Goal: Task Accomplishment & Management: Use online tool/utility

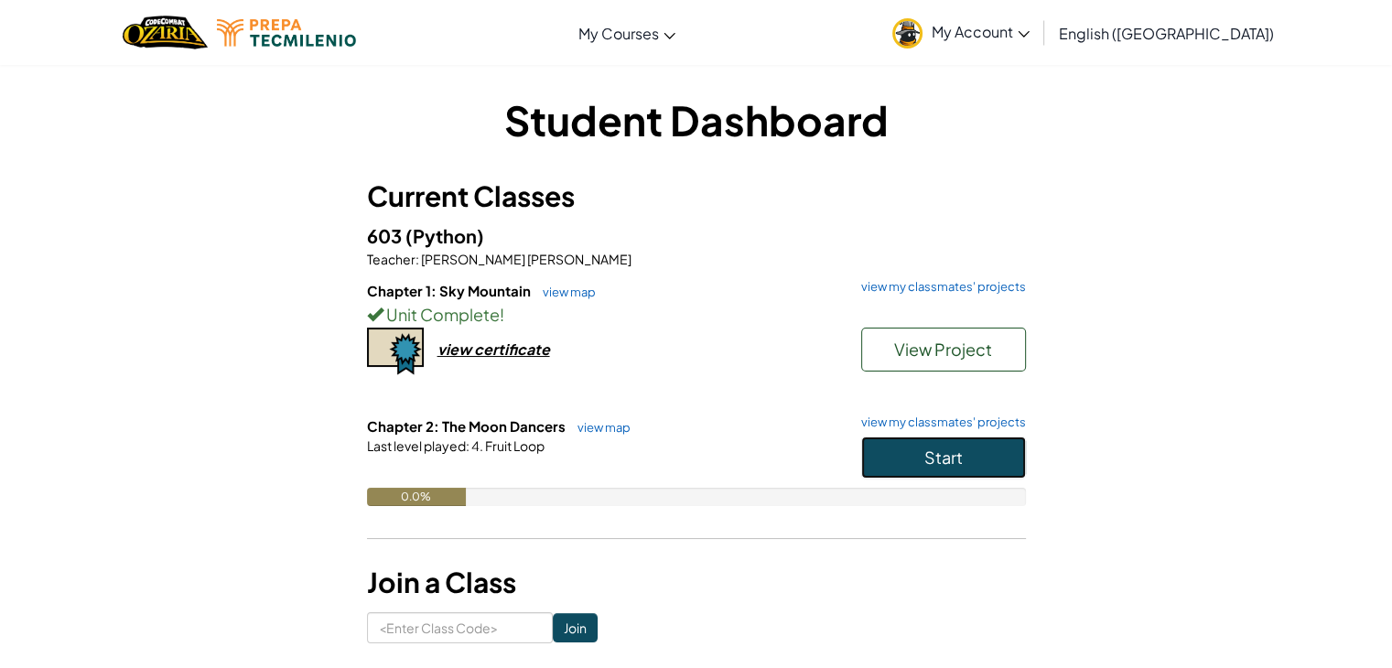
click at [892, 443] on button "Start" at bounding box center [943, 458] width 165 height 42
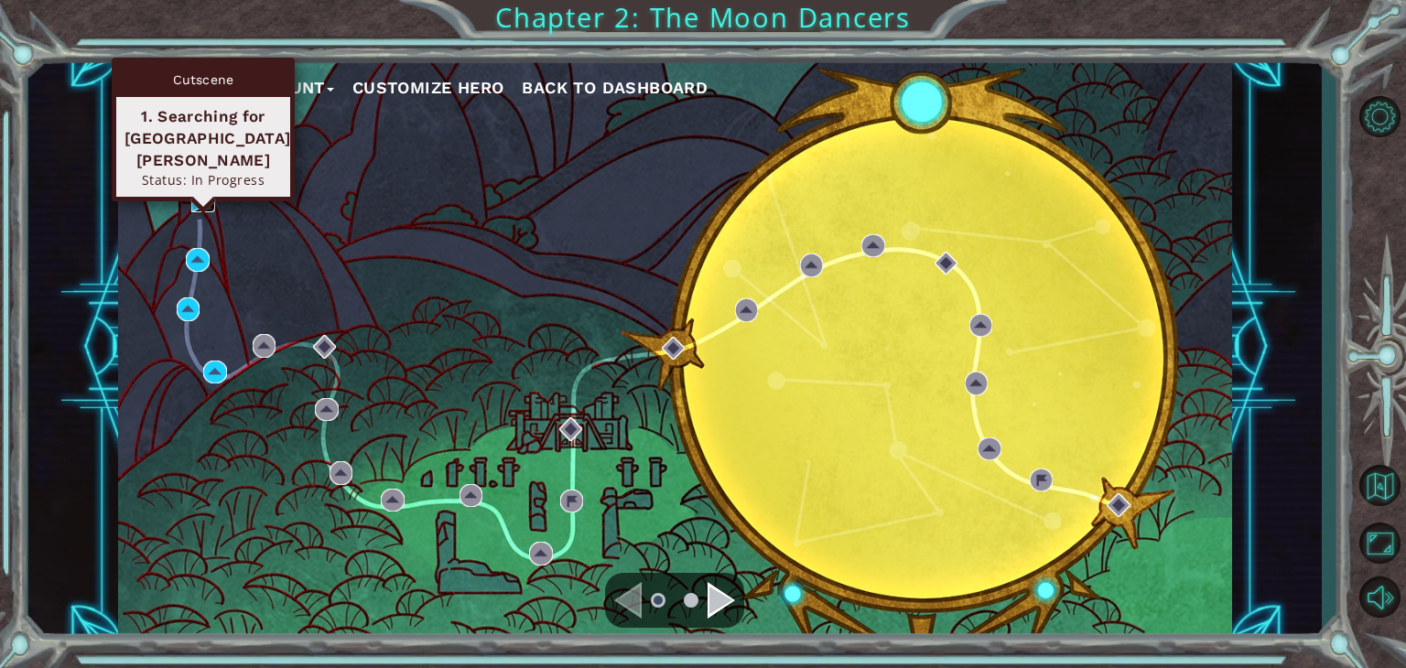
click at [195, 206] on img at bounding box center [203, 202] width 24 height 24
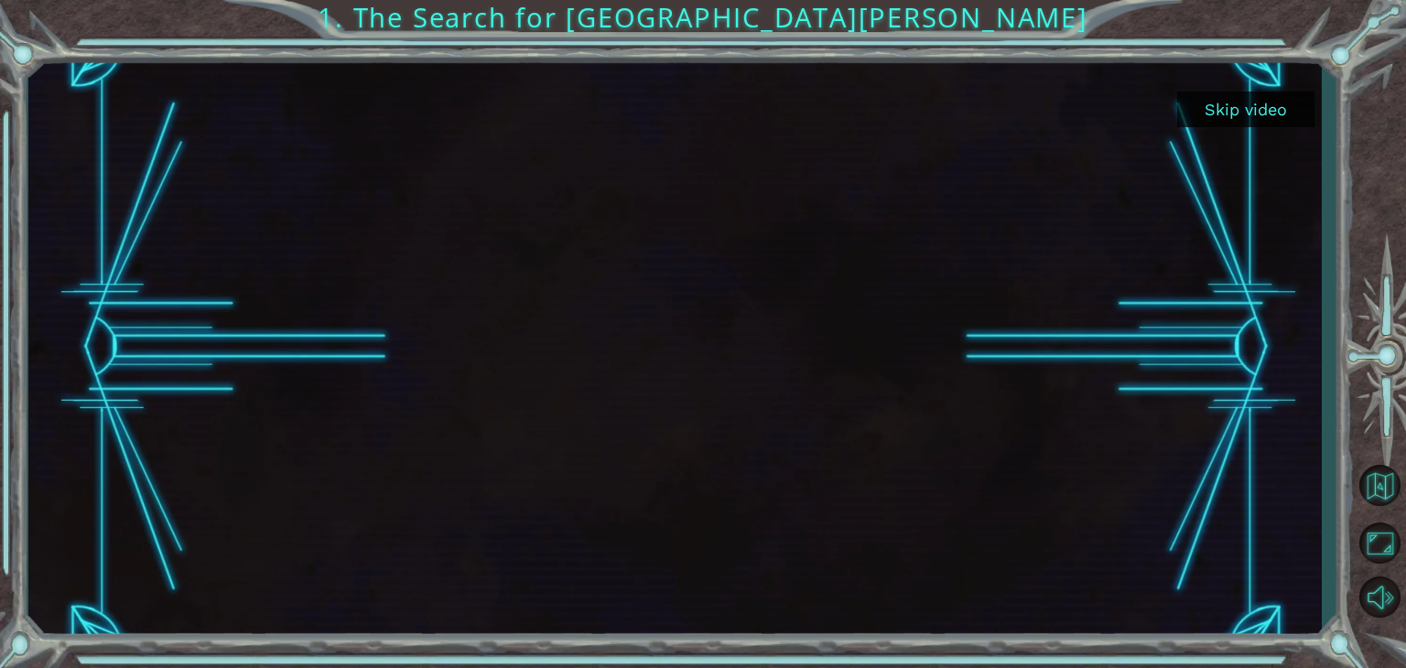
click at [1214, 96] on button "Skip video" at bounding box center [1245, 110] width 137 height 36
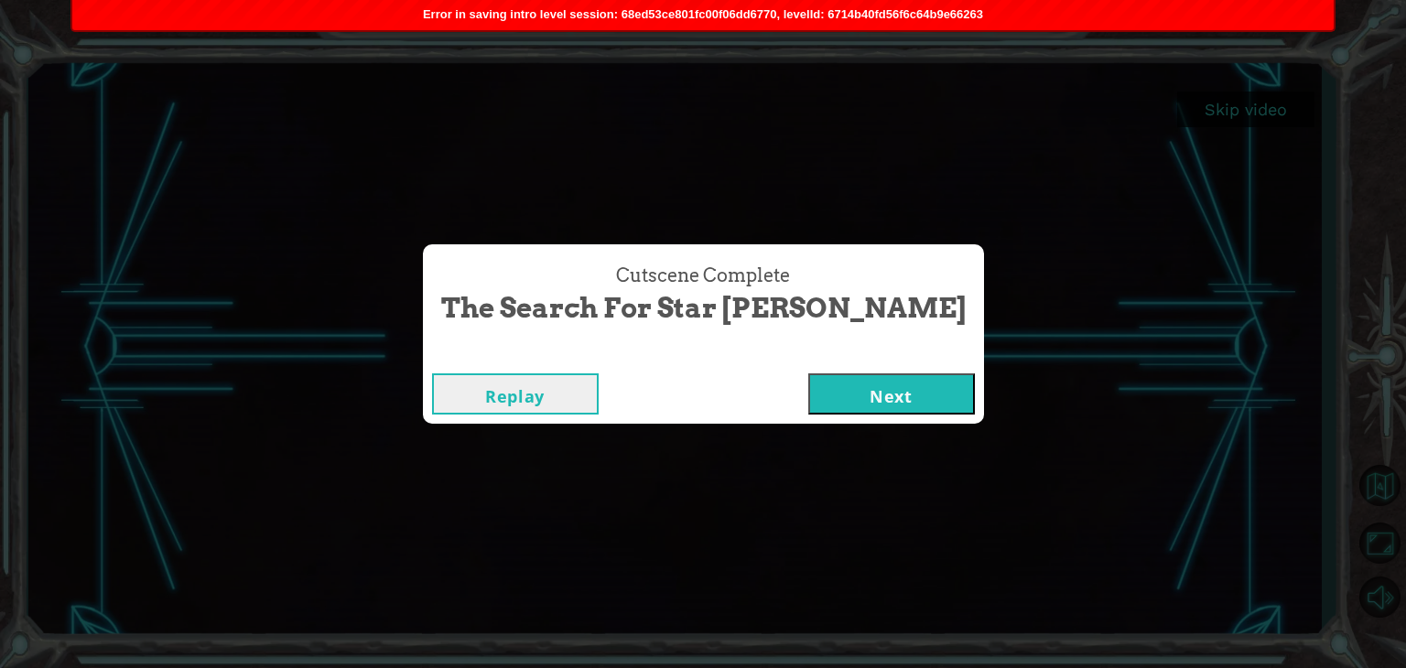
click at [831, 391] on button "Next" at bounding box center [891, 394] width 167 height 41
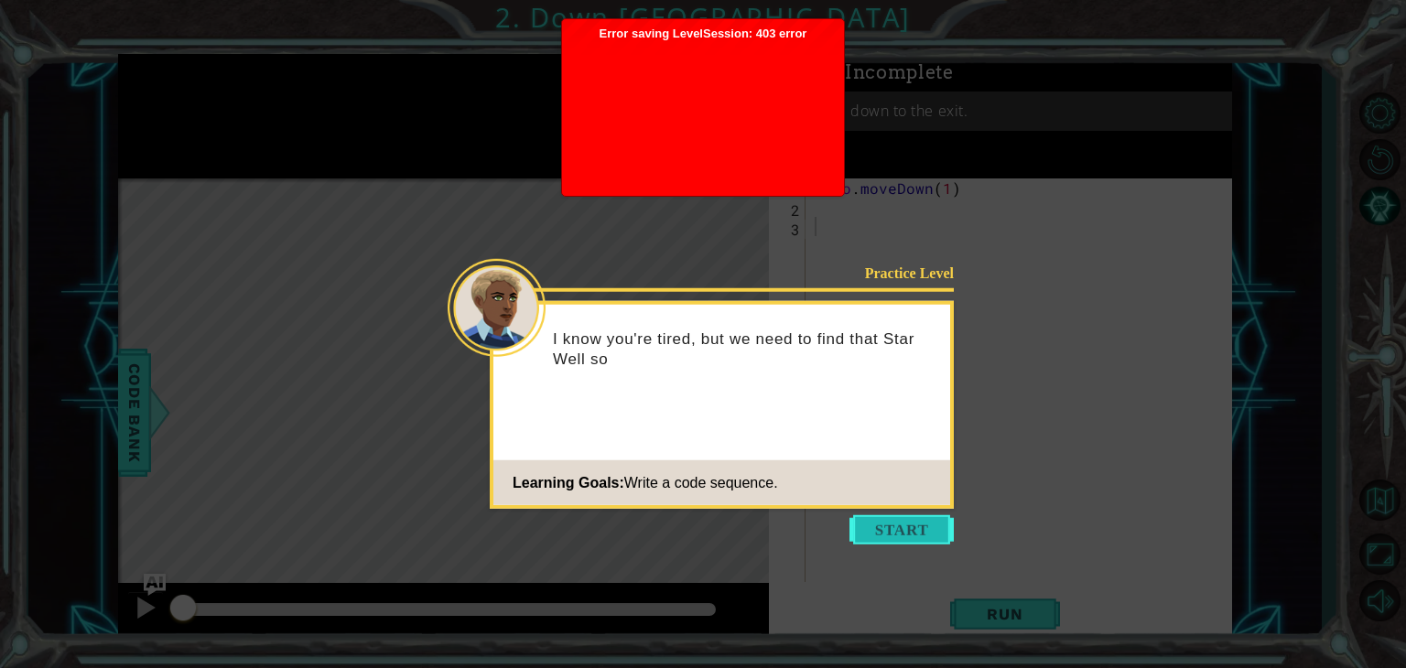
click at [937, 536] on button "Start" at bounding box center [902, 529] width 104 height 29
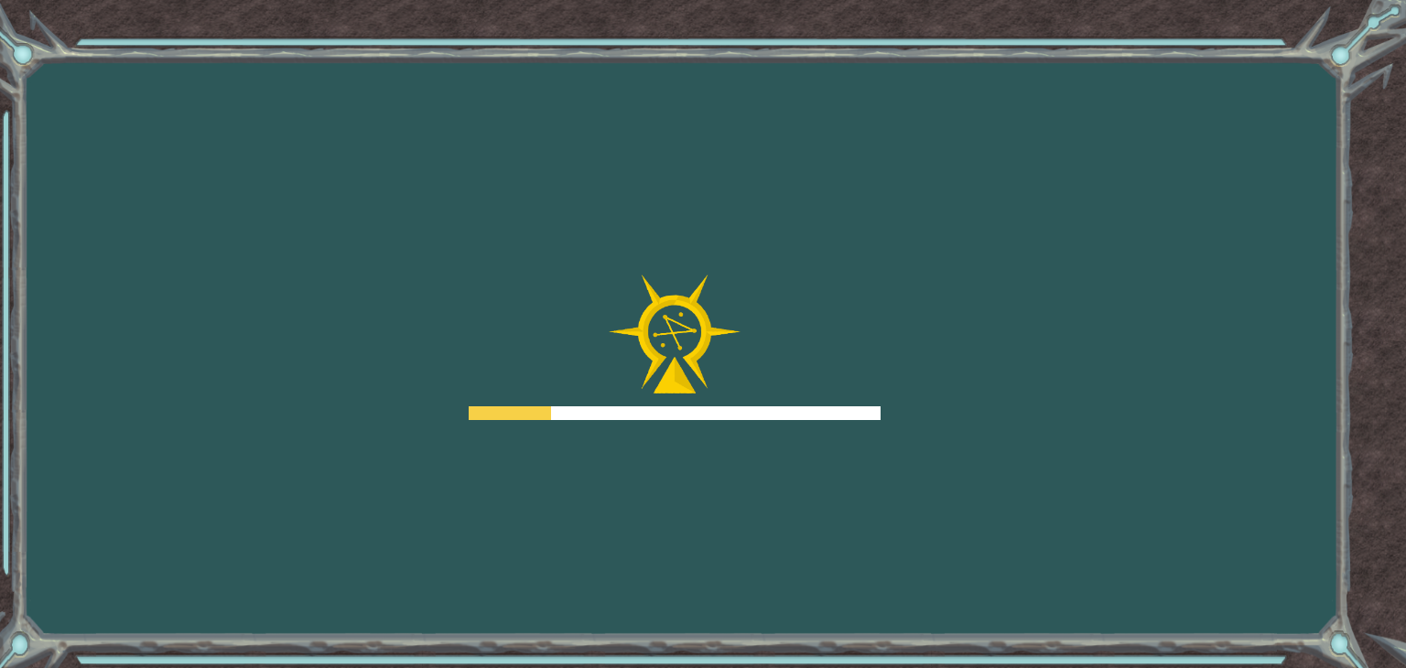
click at [735, 404] on div at bounding box center [675, 348] width 412 height 146
